Goal: Check status: Check status

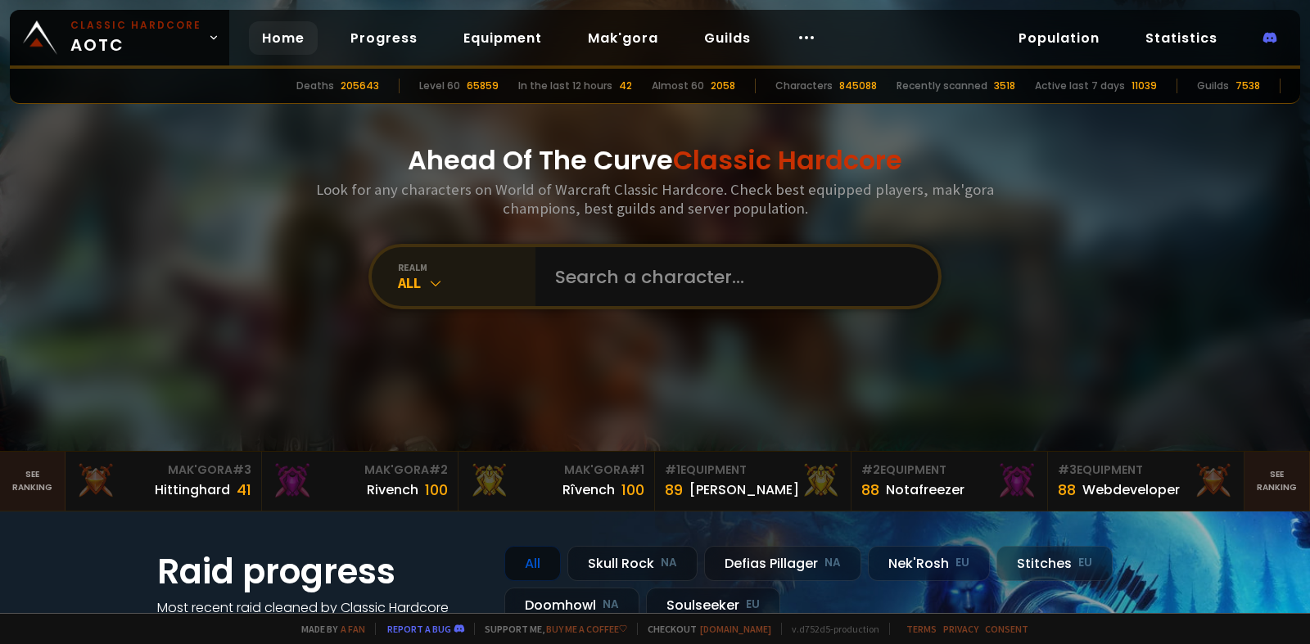
click at [464, 266] on div "realm" at bounding box center [467, 267] width 138 height 12
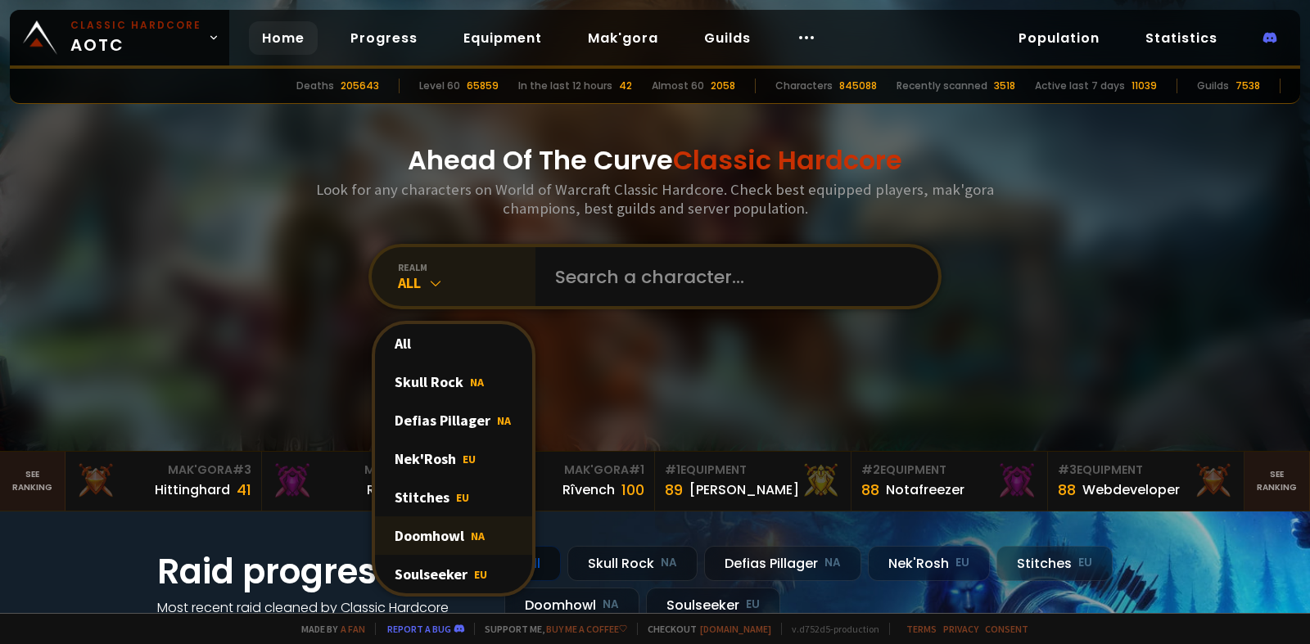
click at [454, 530] on div "Doomhowl NA" at bounding box center [453, 536] width 157 height 38
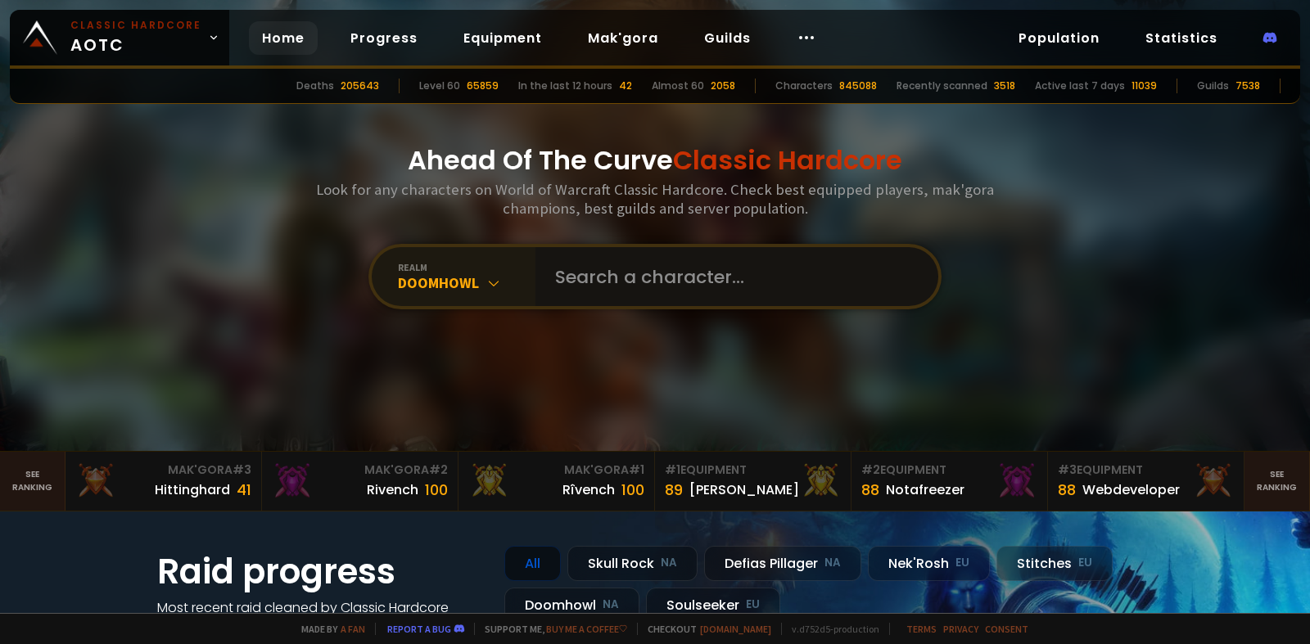
click at [639, 280] on input "text" at bounding box center [731, 276] width 373 height 59
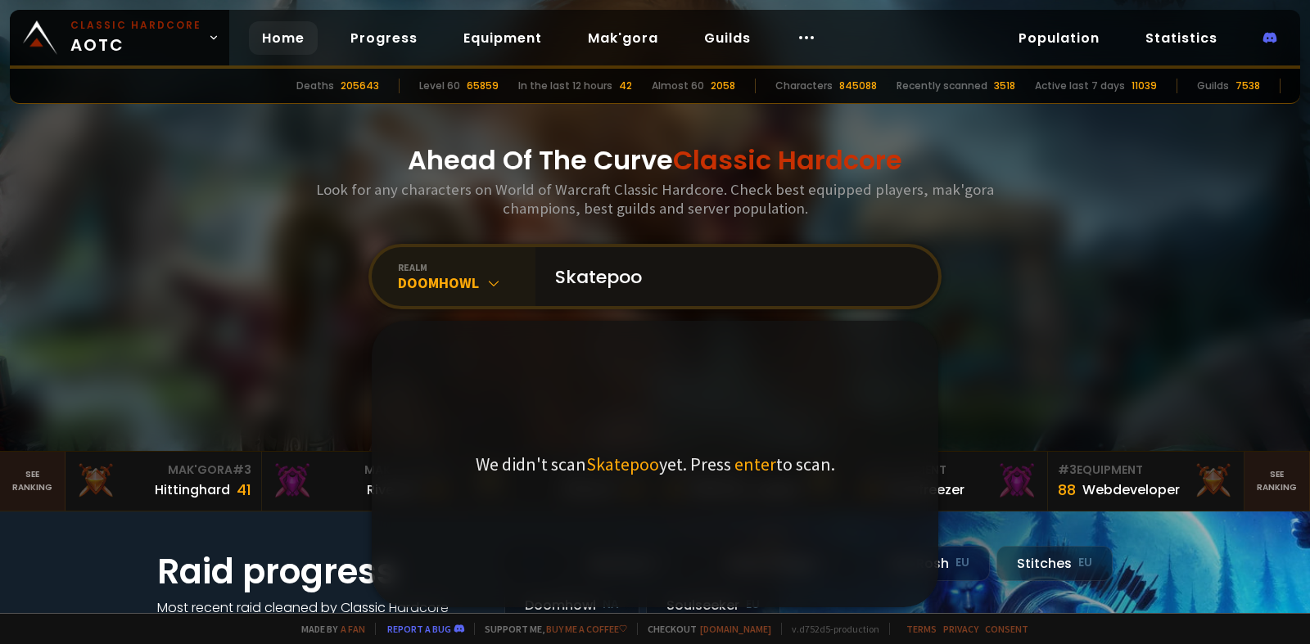
click at [584, 273] on input "Skatepoo" at bounding box center [731, 276] width 373 height 59
type input "Skattepoo"
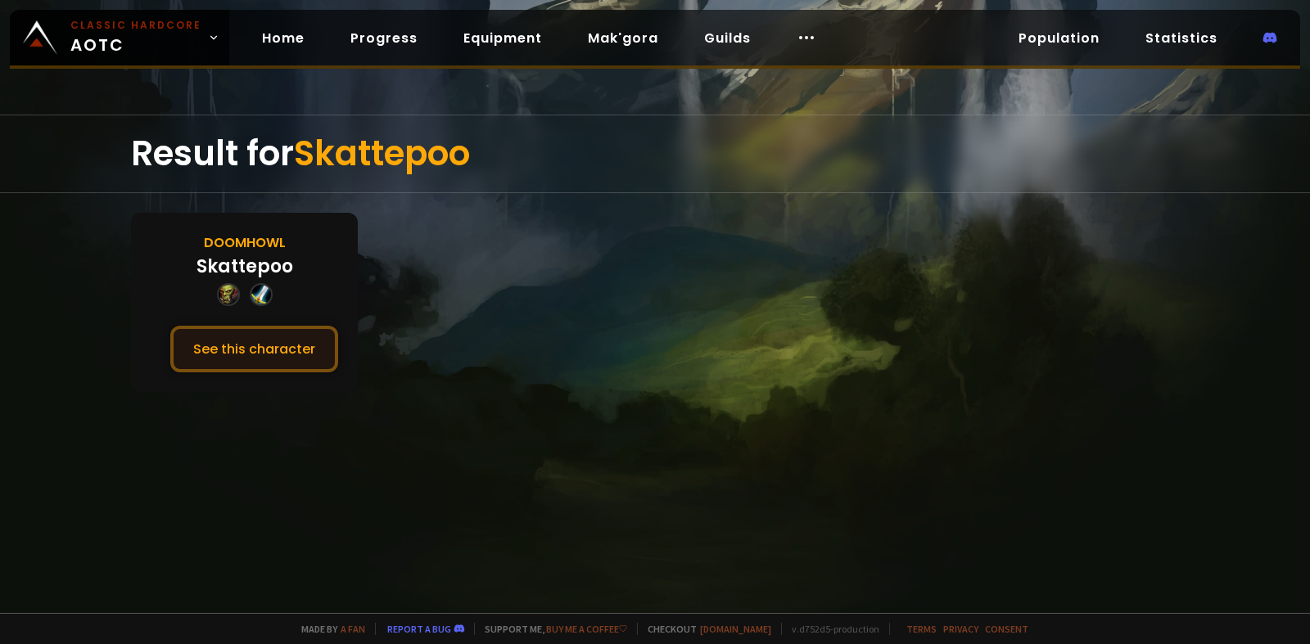
click at [289, 361] on button "See this character" at bounding box center [254, 349] width 168 height 47
